Goal: Find contact information: Find contact information

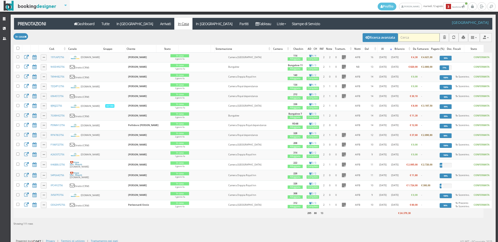
click at [405, 38] on input "search" at bounding box center [419, 37] width 42 height 9
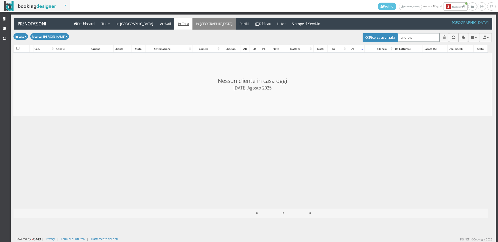
type input "andreis"
click at [192, 22] on link "In Partenza" at bounding box center [214, 24] width 44 height 12
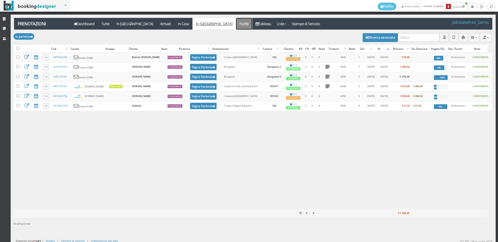
click at [236, 26] on link "Partiti" at bounding box center [244, 24] width 16 height 12
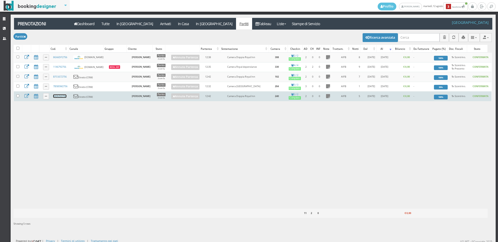
click at [61, 98] on link "442KZV2756" at bounding box center [59, 95] width 13 height 3
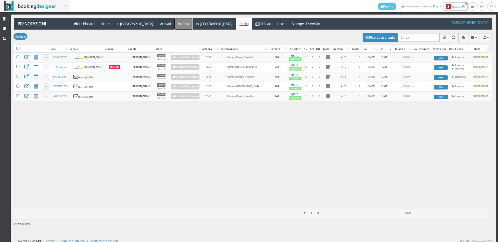
click at [174, 20] on link "In Casa" at bounding box center [183, 24] width 18 height 12
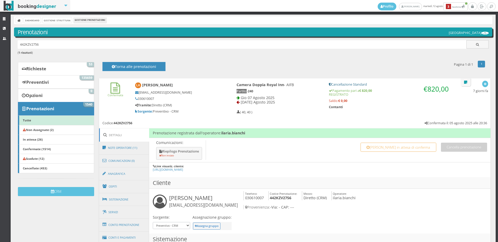
scroll to position [144, 0]
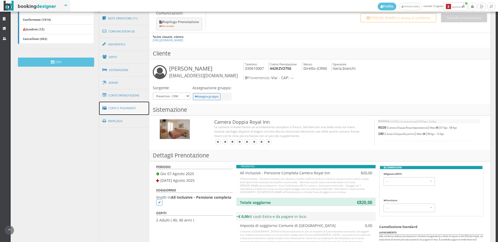
click at [115, 106] on link "Conti e Pagamenti" at bounding box center [124, 108] width 50 height 13
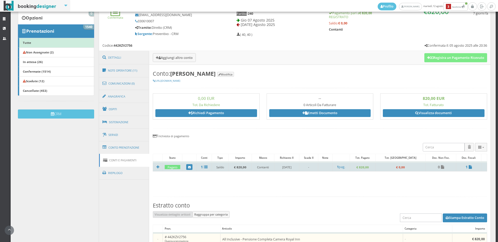
scroll to position [57, 0]
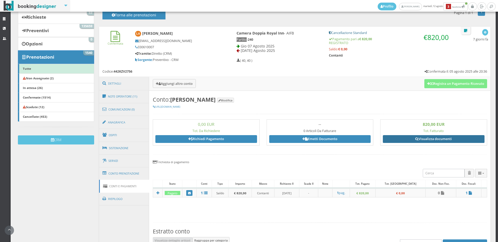
click at [434, 141] on link "Visualizza documenti" at bounding box center [434, 139] width 102 height 8
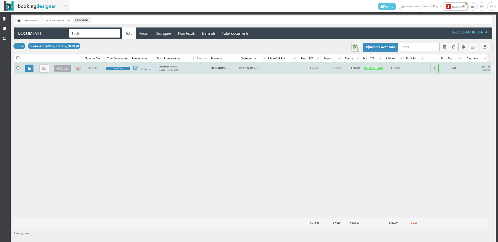
click at [57, 69] on icon "button" at bounding box center [58, 68] width 3 height 3
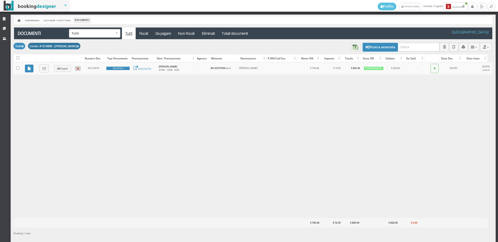
click at [78, 47] on icon at bounding box center [78, 46] width 2 height 3
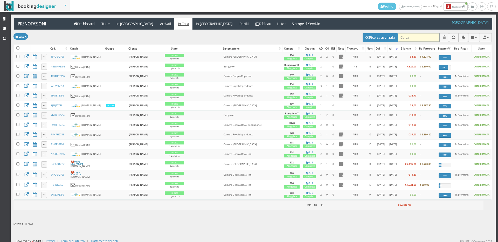
click at [403, 39] on input "search" at bounding box center [419, 37] width 42 height 9
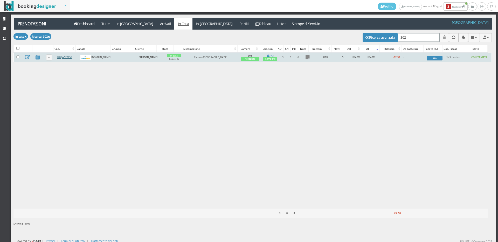
type input "302"
click at [64, 57] on link "O7QW5E2756" at bounding box center [64, 56] width 15 height 3
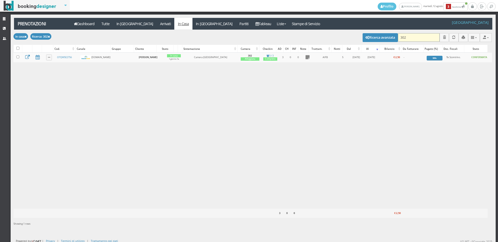
click at [409, 34] on input "302" at bounding box center [419, 37] width 42 height 9
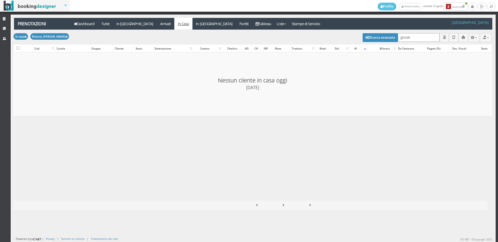
type input "ghiott"
checkbox input "false"
type input "ghiotti"
checkbox input "false"
type input "ghiotti"
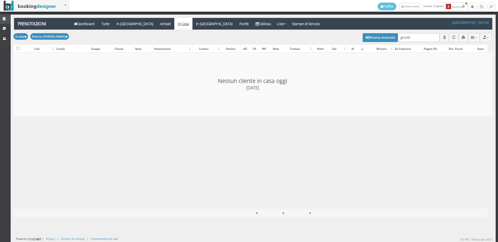
click at [1, 15] on link "Strutture" at bounding box center [5, 19] width 11 height 9
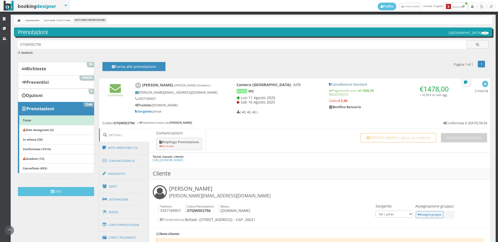
scroll to position [86, 0]
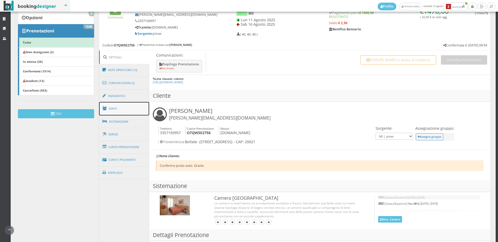
click at [132, 104] on link "Ospiti" at bounding box center [124, 108] width 50 height 13
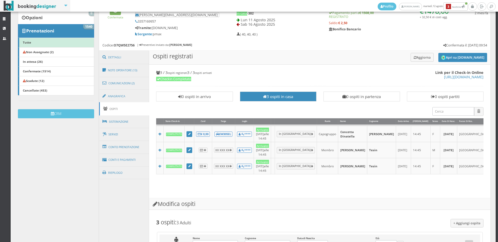
scroll to position [0, 0]
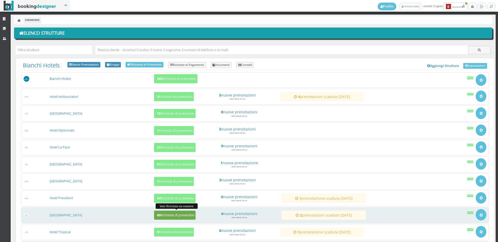
click at [185, 214] on h5 "60 Richieste di preventivo" at bounding box center [174, 215] width 39 height 4
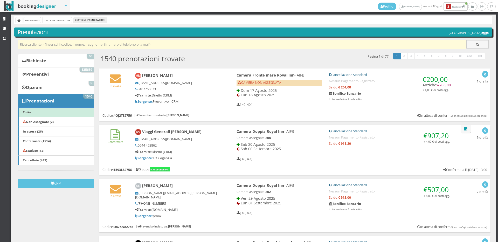
click at [122, 44] on input "text" at bounding box center [242, 44] width 449 height 9
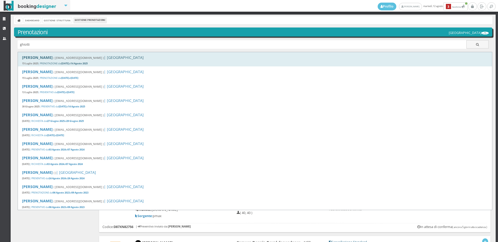
type input "ghiotti"
click at [89, 60] on div "[PERSON_NAME] ( [EMAIL_ADDRESS][DOMAIN_NAME] ) | [GEOGRAPHIC_DATA][DATE] | PREN…" at bounding box center [255, 59] width 474 height 14
